Goal: Task Accomplishment & Management: Use online tool/utility

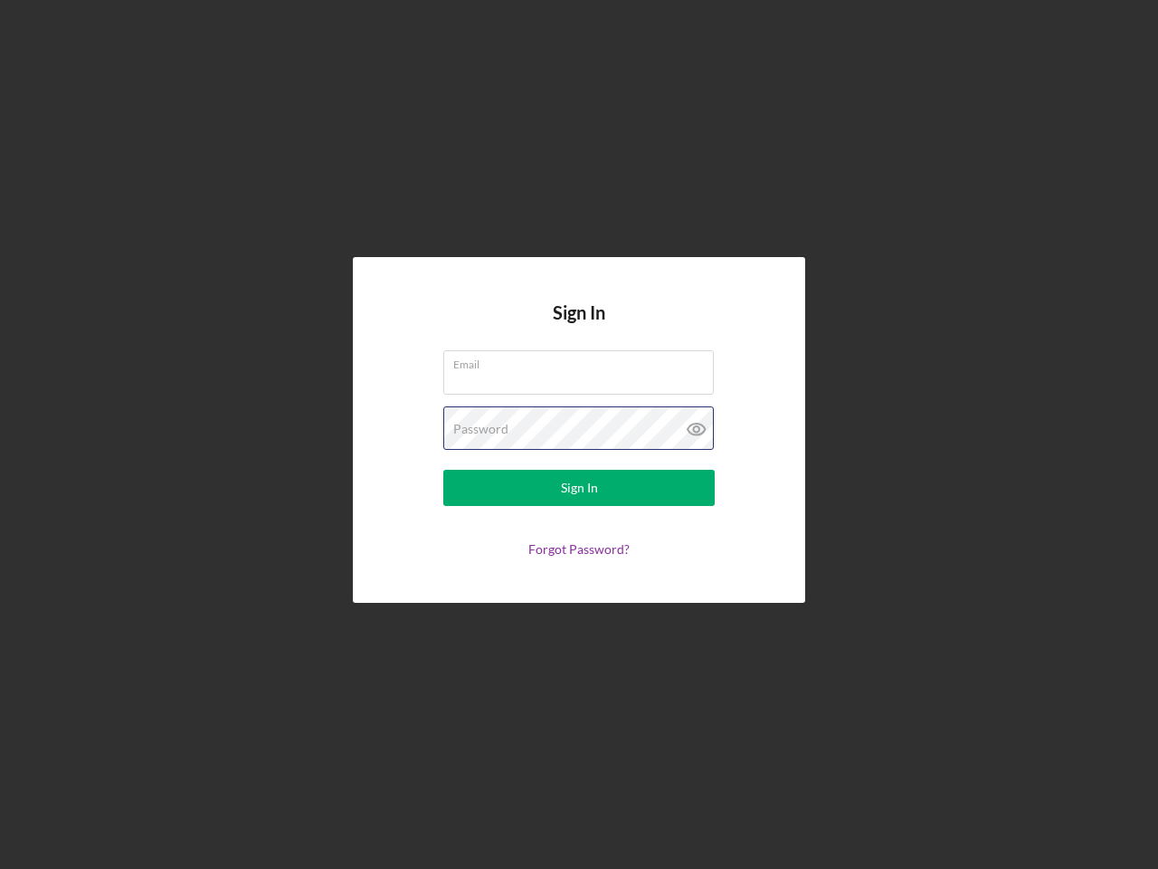
click at [579, 434] on div "Password" at bounding box center [579, 428] width 272 height 45
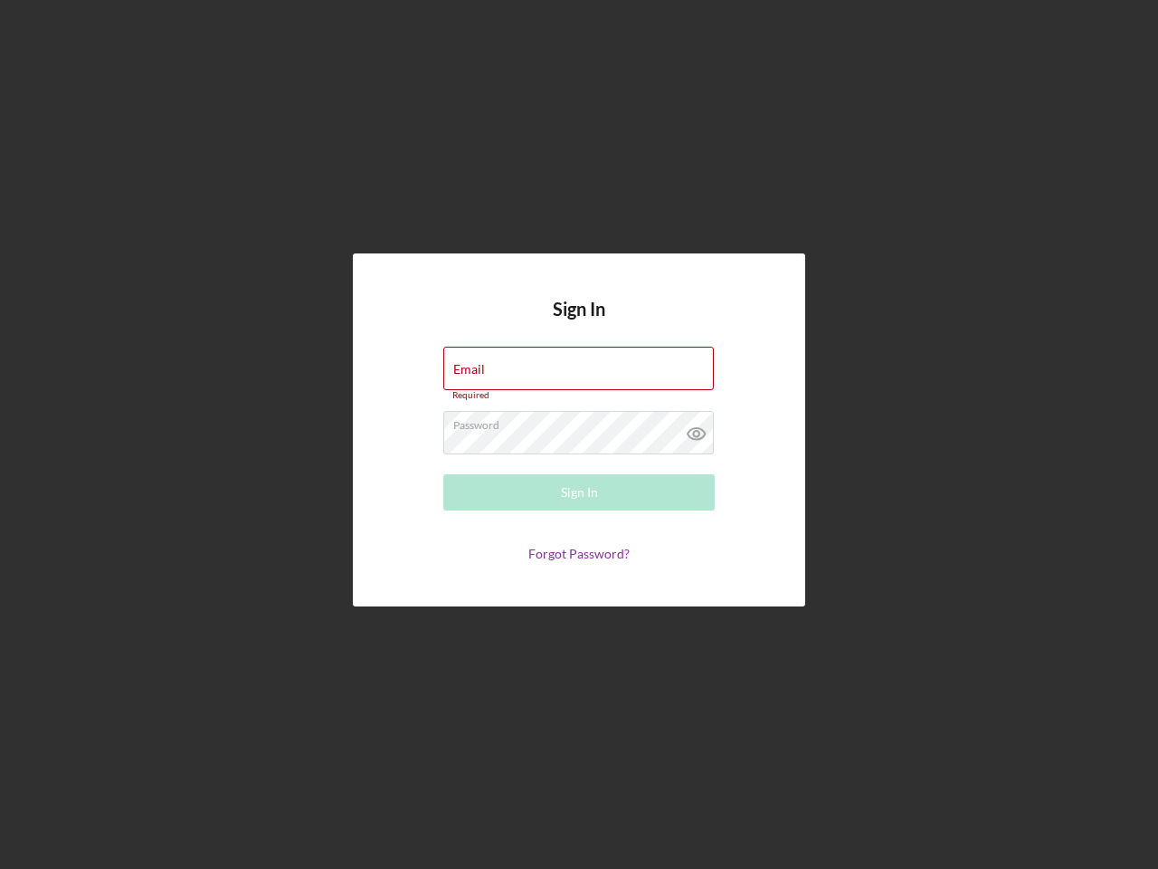
click at [697, 429] on icon at bounding box center [696, 433] width 45 height 45
